Goal: Task Accomplishment & Management: Use online tool/utility

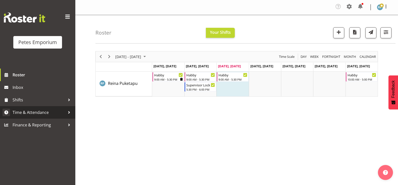
click at [34, 113] on span "Time & Attendance" at bounding box center [39, 113] width 53 height 8
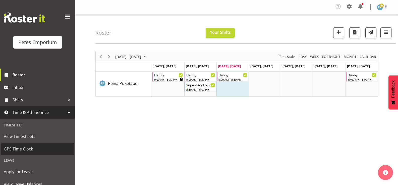
click at [21, 149] on span "GPS Time Clock" at bounding box center [38, 150] width 68 height 8
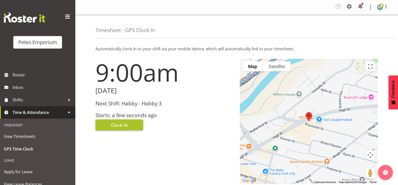
click at [130, 126] on button "Clock In" at bounding box center [119, 125] width 48 height 11
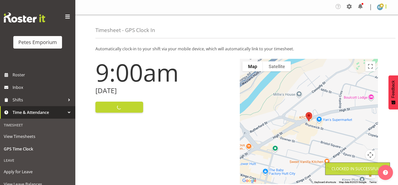
click at [385, 9] on span at bounding box center [386, 7] width 6 height 6
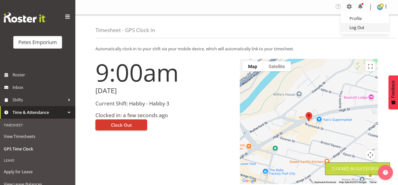
click at [365, 28] on link "Log Out" at bounding box center [364, 27] width 48 height 9
